Goal: Task Accomplishment & Management: Manage account settings

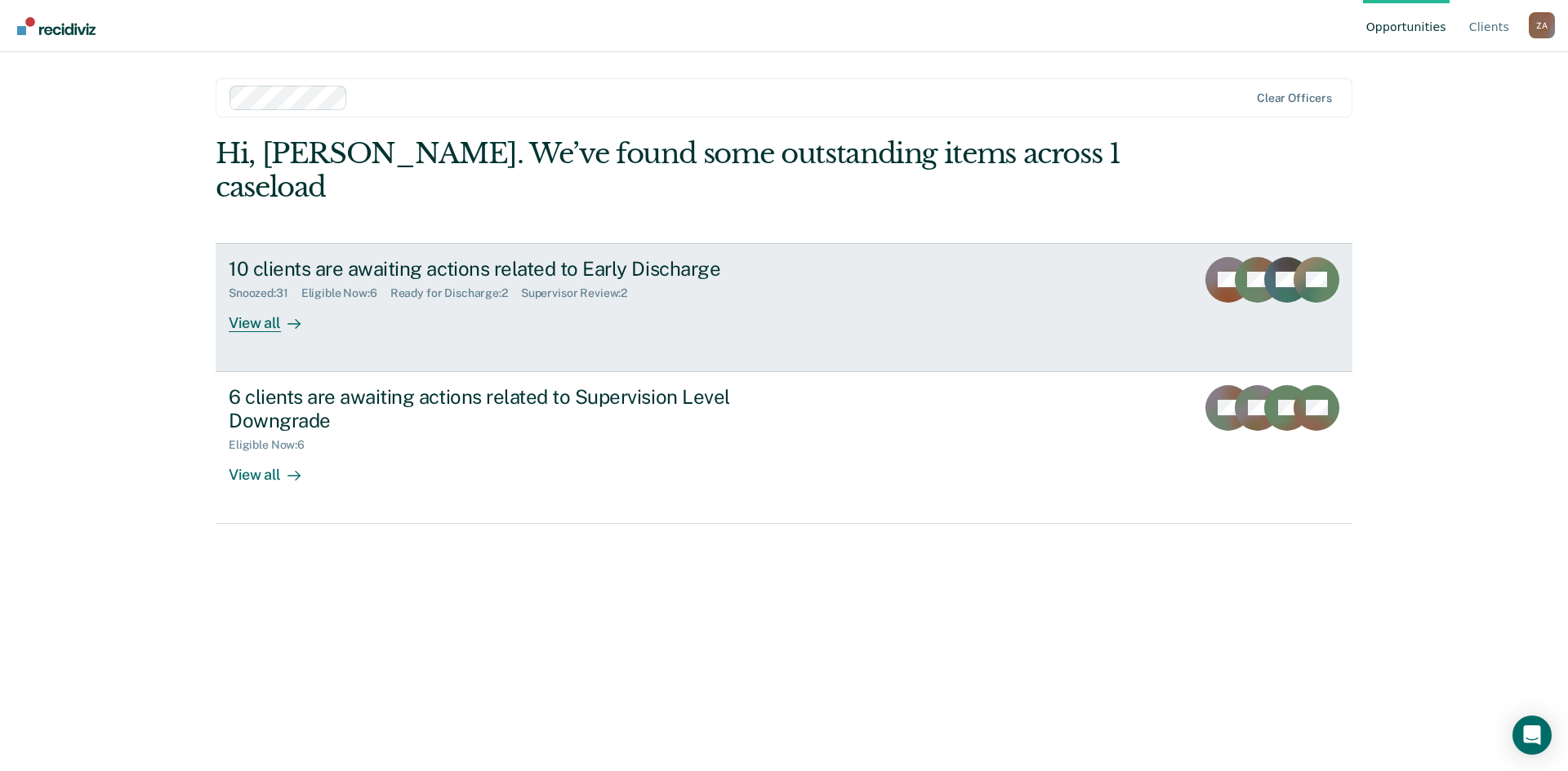
click at [268, 300] on div "View all" at bounding box center [274, 316] width 92 height 32
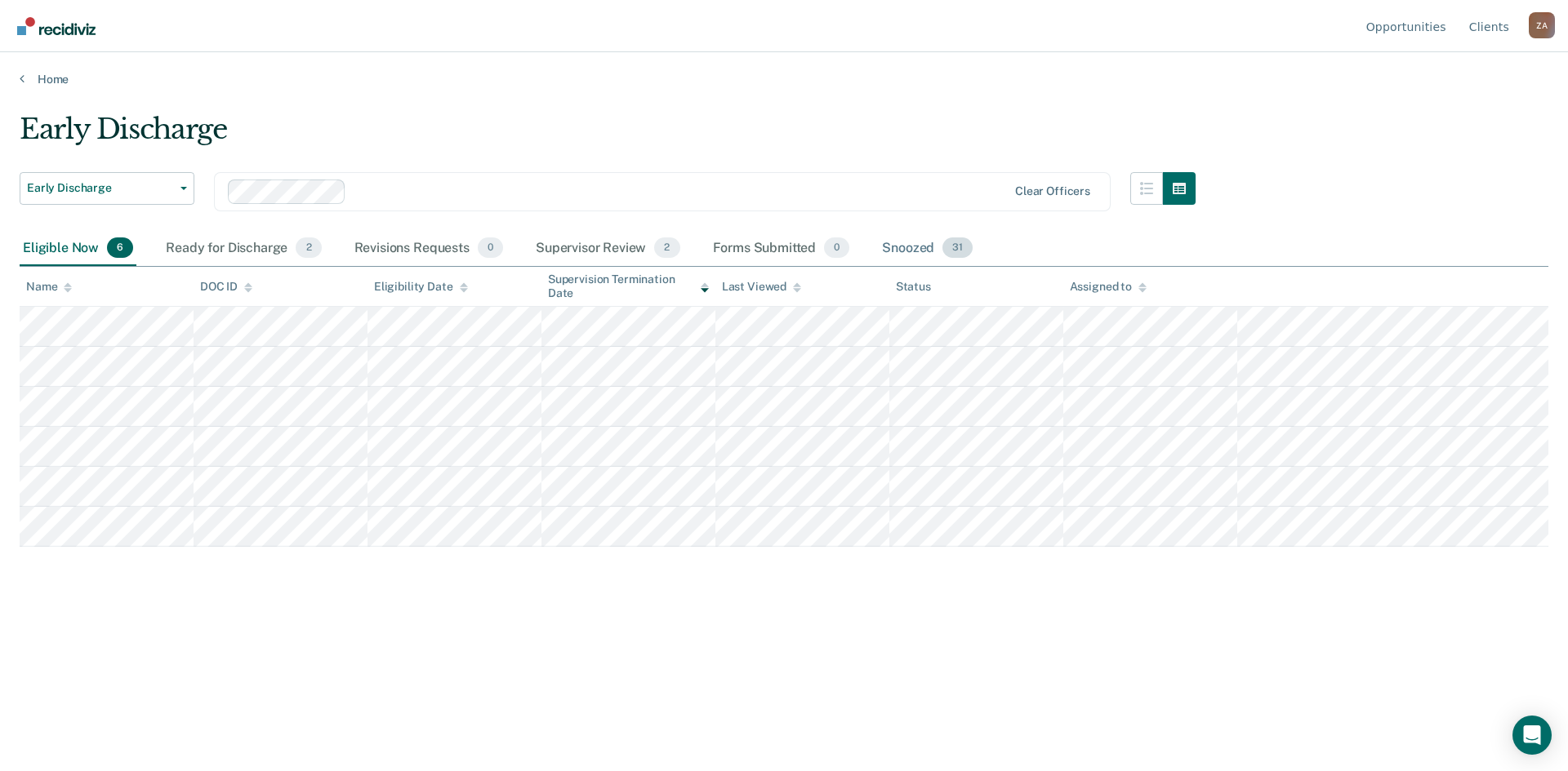
click at [913, 252] on div "Snoozed 31" at bounding box center [927, 249] width 98 height 36
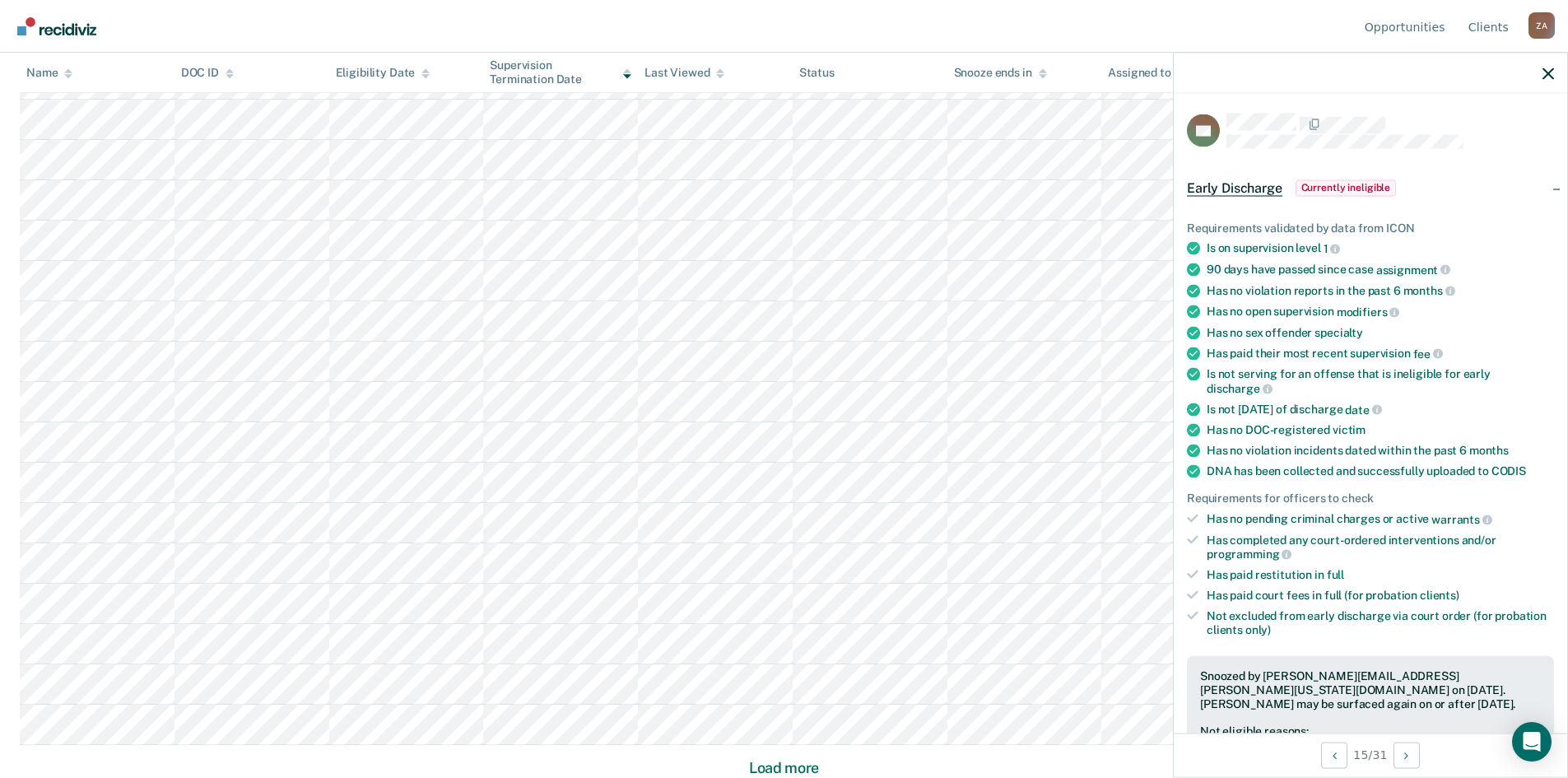
scroll to position [82, 0]
